Goal: Information Seeking & Learning: Learn about a topic

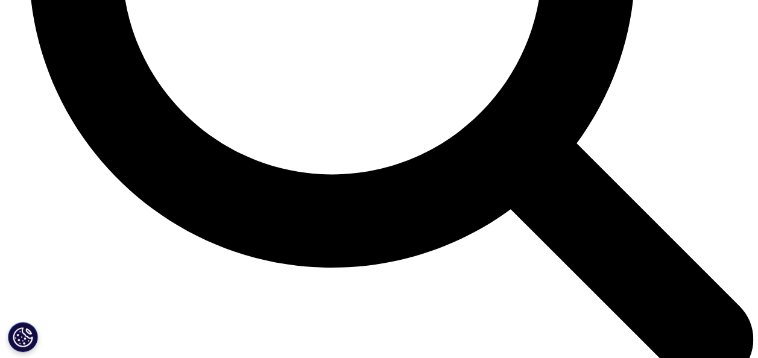
scroll to position [4430, 0]
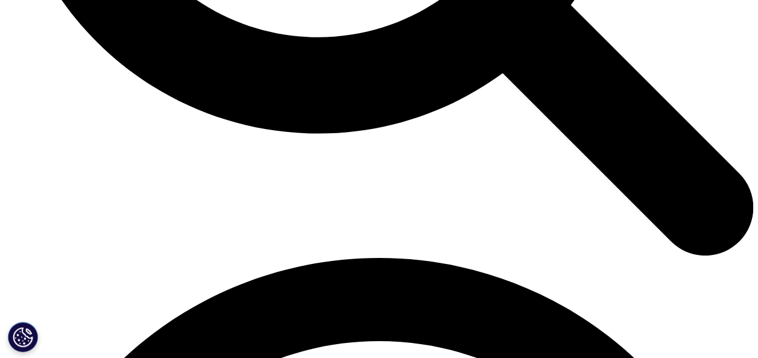
scroll to position [1262, 0]
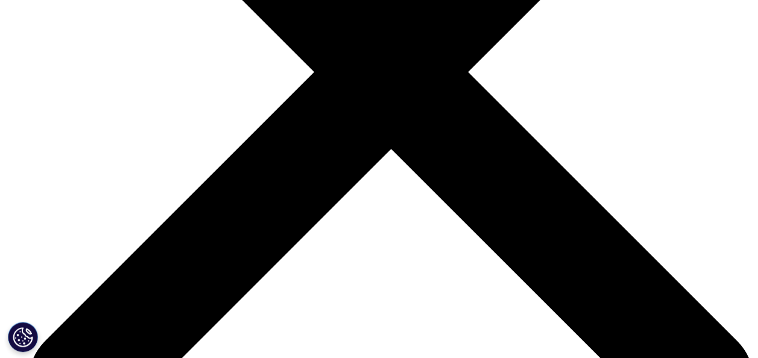
scroll to position [3650, 0]
